Goal: Information Seeking & Learning: Compare options

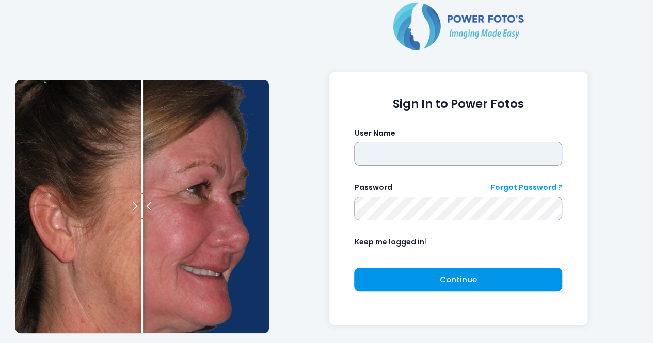
type input "**********"
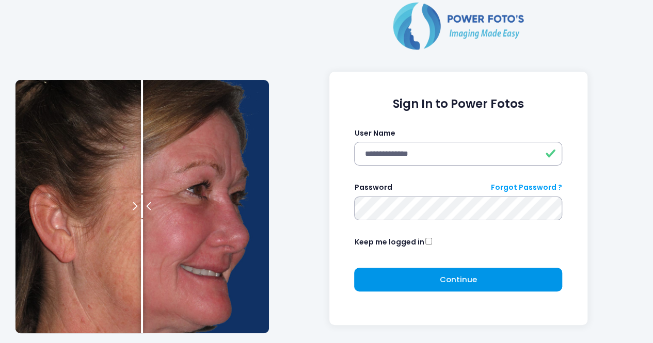
click at [395, 276] on button "Continue Please wait..." at bounding box center [458, 280] width 208 height 24
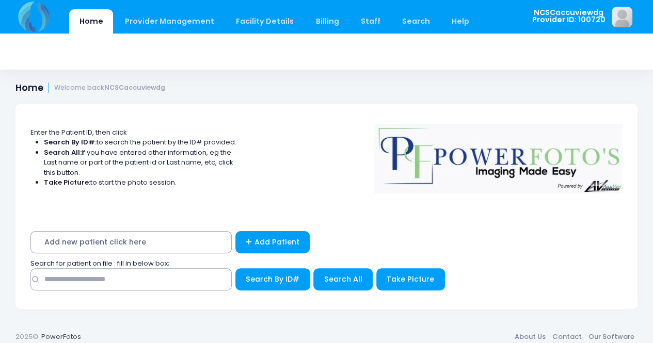
click at [67, 243] on span "Add new patient click here" at bounding box center [130, 242] width 201 height 22
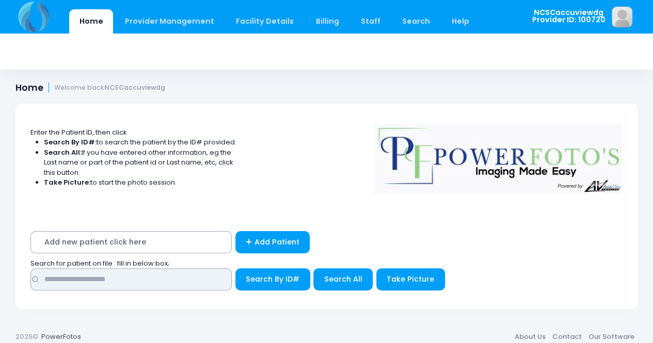
click at [77, 277] on input "text" at bounding box center [130, 279] width 201 height 22
type input "*****"
click at [235, 268] on button "Search By ID#" at bounding box center [272, 279] width 75 height 22
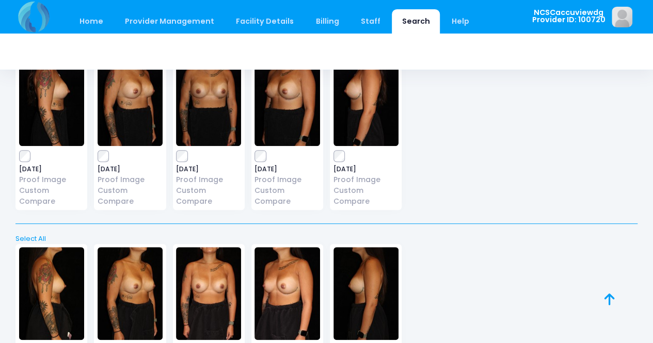
scroll to position [399, 0]
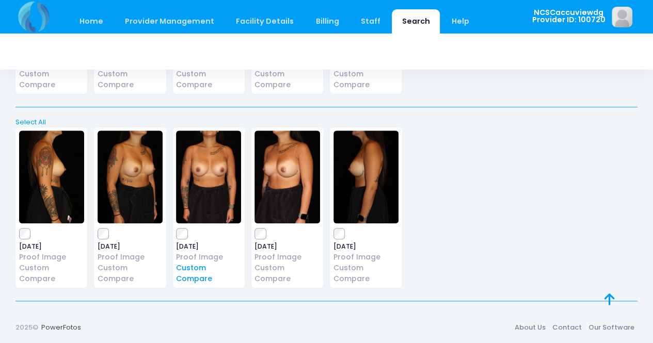
click at [192, 275] on link "Custom Compare" at bounding box center [208, 274] width 65 height 22
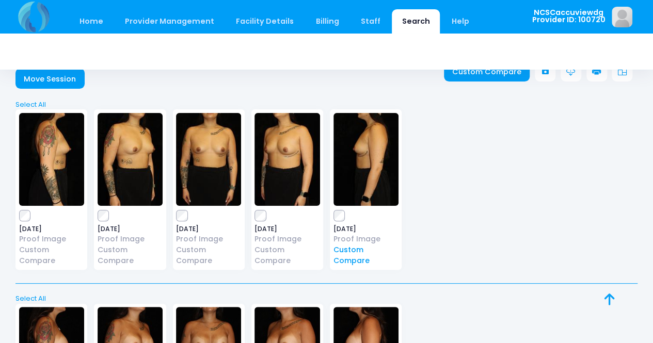
scroll to position [0, 0]
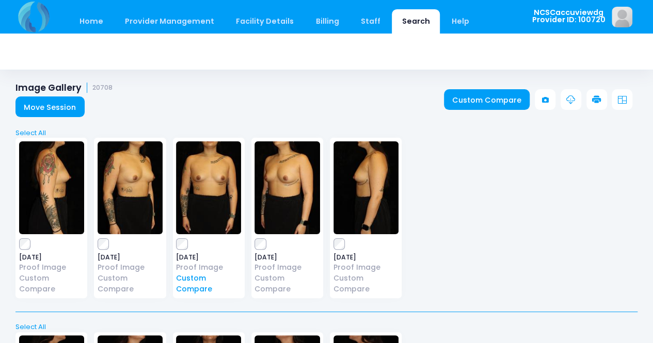
click at [196, 285] on link "Custom Compare" at bounding box center [208, 284] width 65 height 22
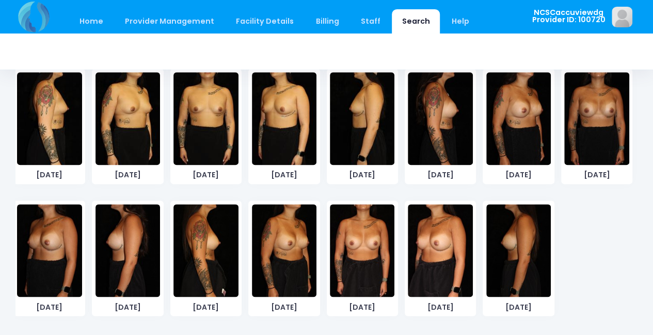
scroll to position [641, 0]
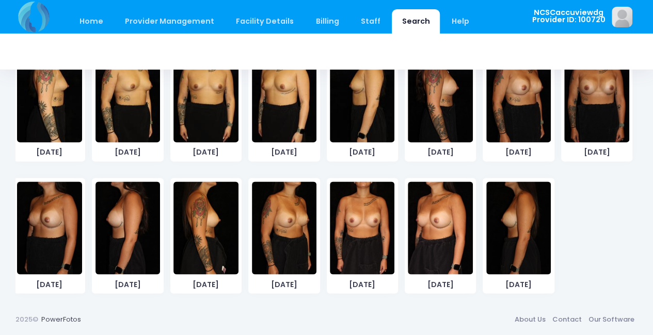
click at [365, 227] on img at bounding box center [362, 228] width 65 height 93
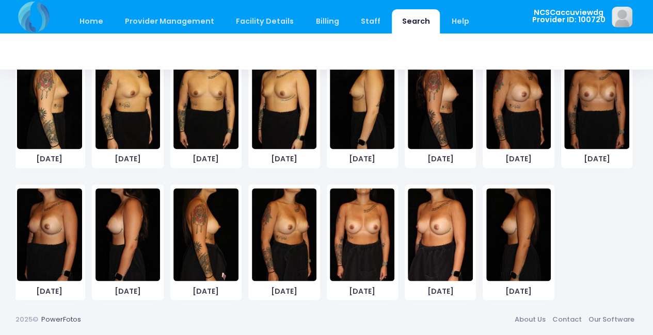
scroll to position [0, 0]
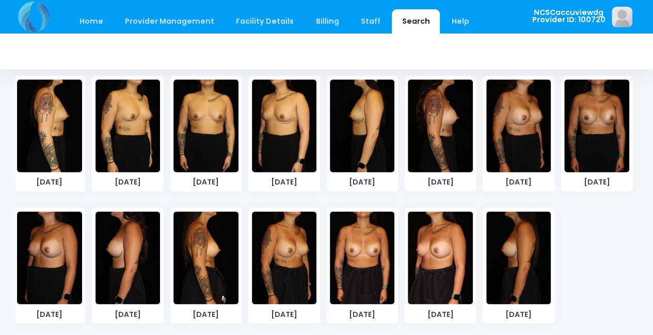
scroll to position [619, 0]
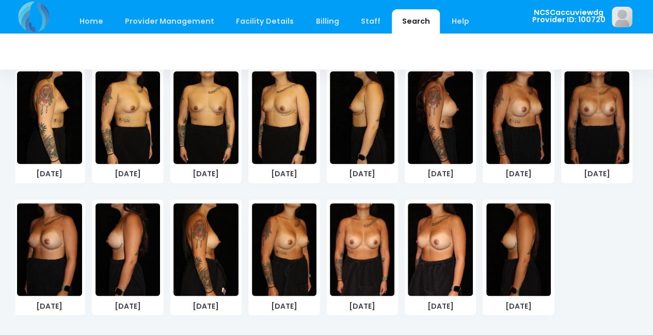
click at [363, 250] on img at bounding box center [362, 249] width 65 height 93
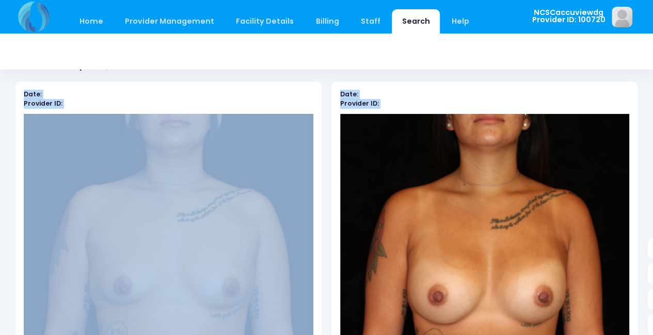
scroll to position [46, 15]
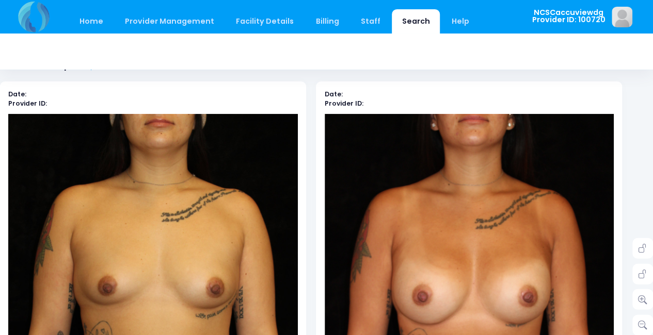
drag, startPoint x: 652, startPoint y: 91, endPoint x: 650, endPoint y: 133, distance: 41.9
click at [637, 133] on html "Home Provider Management Provider Management Staff" at bounding box center [311, 121] width 653 height 335
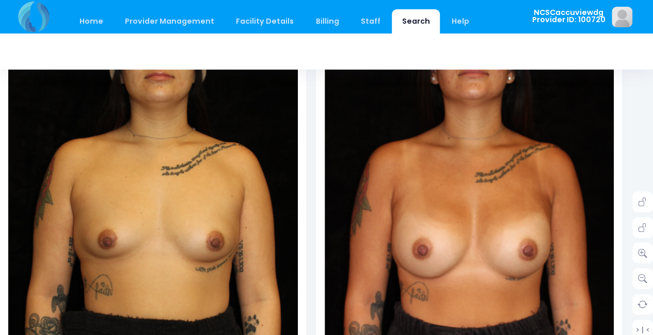
scroll to position [0, 15]
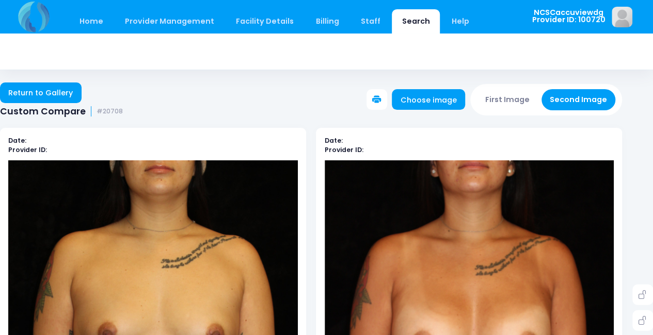
click at [375, 101] on button at bounding box center [376, 99] width 21 height 21
click at [381, 101] on icon at bounding box center [376, 99] width 9 height 9
